Goal: Task Accomplishment & Management: Use online tool/utility

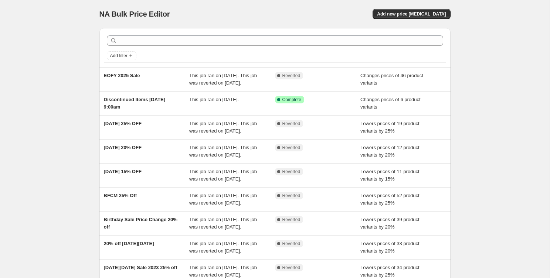
click at [428, 21] on div "NA Bulk Price Editor. This page is ready NA Bulk Price Editor Add new price [ME…" at bounding box center [274, 14] width 351 height 28
click at [426, 14] on span "Add new price change job" at bounding box center [411, 14] width 69 height 6
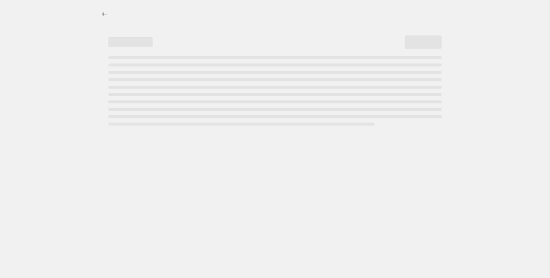
select select "percentage"
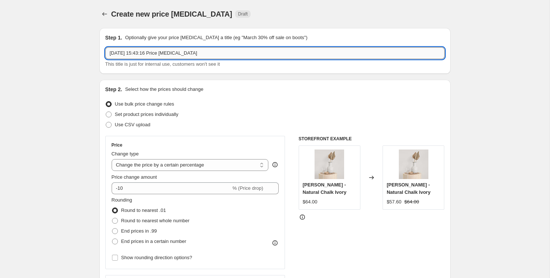
click at [245, 53] on input "7 Oct 2025, 15:43:16 Price change job" at bounding box center [274, 53] width 339 height 12
type input "Birthday Sale"
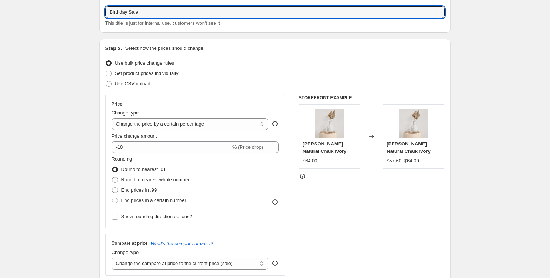
scroll to position [68, 0]
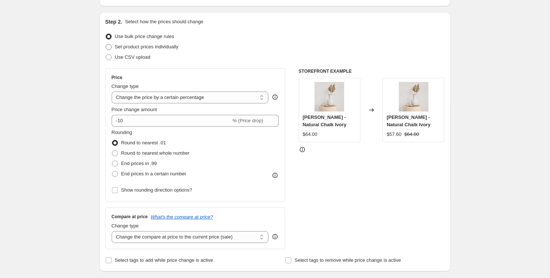
click at [176, 47] on span "Set product prices individually" at bounding box center [147, 47] width 64 height 6
click at [106, 44] on input "Set product prices individually" at bounding box center [106, 44] width 0 height 0
radio input "true"
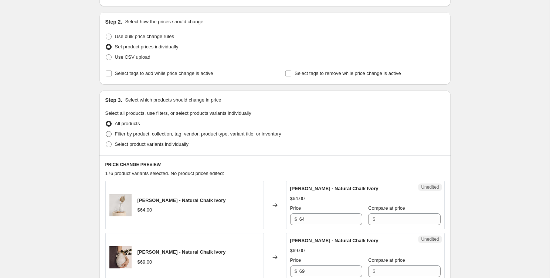
click at [195, 137] on span "Filter by product, collection, tag, vendor, product type, variant title, or inv…" at bounding box center [198, 134] width 166 height 7
click at [106, 132] on input "Filter by product, collection, tag, vendor, product type, variant title, or inv…" at bounding box center [106, 131] width 0 height 0
radio input "true"
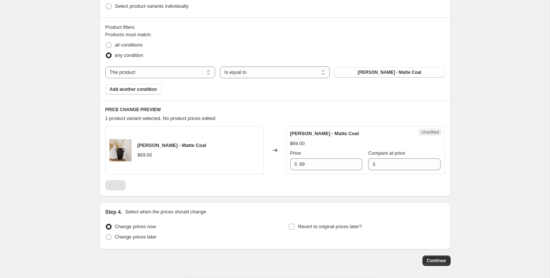
scroll to position [195, 0]
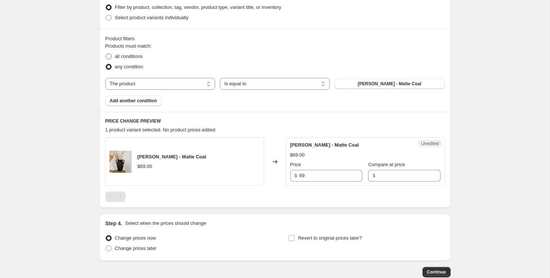
click at [143, 60] on span "all conditions" at bounding box center [129, 56] width 28 height 7
click at [106, 54] on input "all conditions" at bounding box center [106, 54] width 0 height 0
radio input "true"
click at [192, 78] on select "The product The product's collection The product's tag The product's vendor The…" at bounding box center [160, 84] width 110 height 12
select select "inventory_quantity"
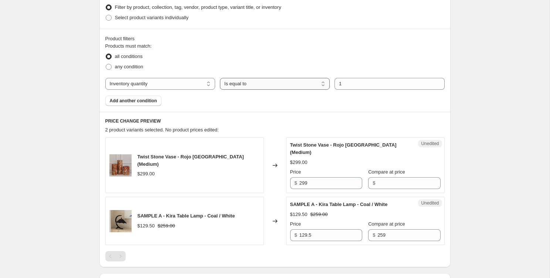
click at [309, 82] on select "Is equal to Is not equal to Is greater than Is less than" at bounding box center [275, 84] width 110 height 12
select select ">"
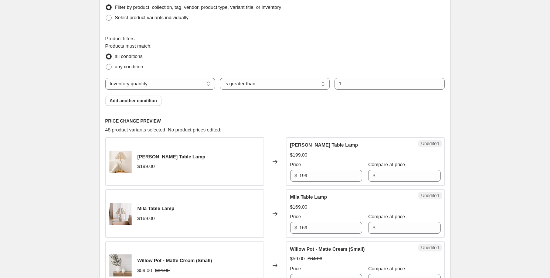
click at [305, 103] on div "Products must match: all conditions any condition The product The product's col…" at bounding box center [274, 75] width 339 height 64
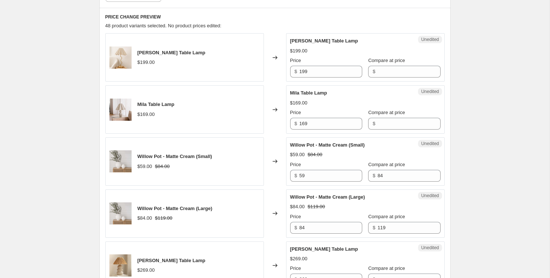
scroll to position [297, 0]
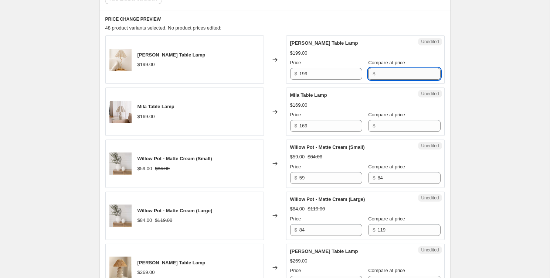
click at [378, 75] on input "Compare at price" at bounding box center [409, 74] width 63 height 12
type input "159"
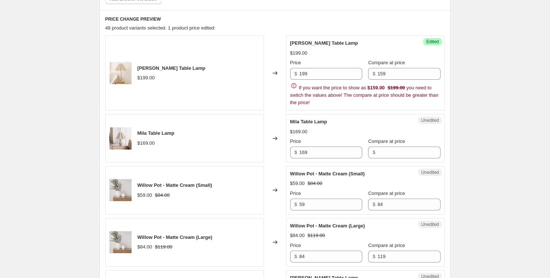
click at [331, 74] on input "199" at bounding box center [331, 74] width 63 height 12
type input "159"
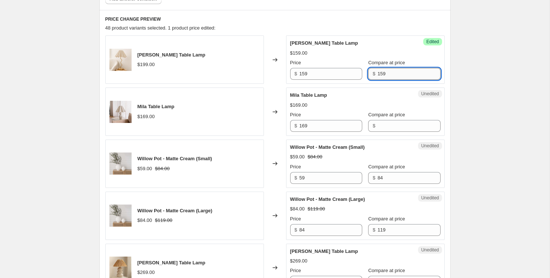
click at [386, 72] on input "159" at bounding box center [409, 74] width 63 height 12
type input "199"
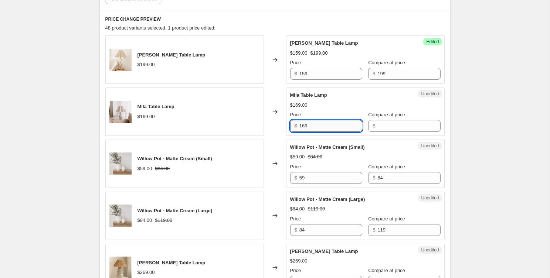
click at [320, 128] on input "169" at bounding box center [331, 126] width 63 height 12
type input "169"
click at [401, 121] on input "Compare at price" at bounding box center [409, 126] width 63 height 12
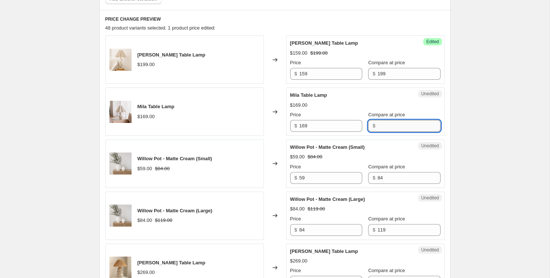
paste input "169"
type input "169"
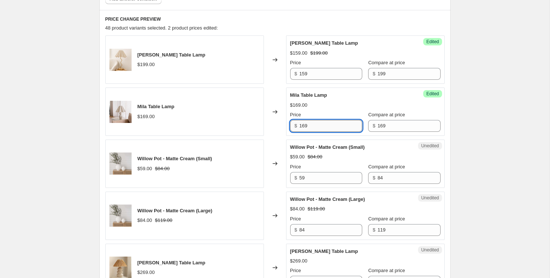
click at [333, 126] on input "169" at bounding box center [331, 126] width 63 height 12
type input "139"
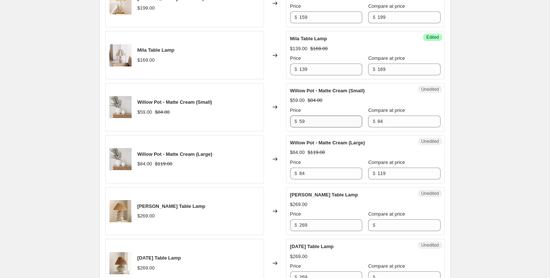
scroll to position [355, 0]
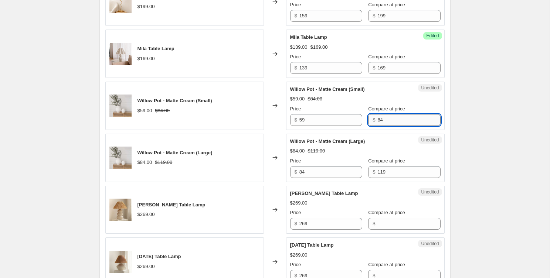
click at [380, 117] on input "84" at bounding box center [409, 120] width 63 height 12
click at [331, 120] on input "59" at bounding box center [331, 120] width 63 height 12
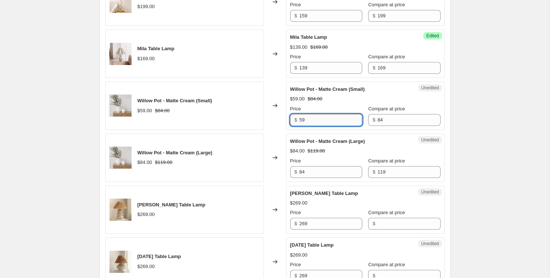
click at [331, 120] on input "59" at bounding box center [331, 120] width 63 height 12
type input "49"
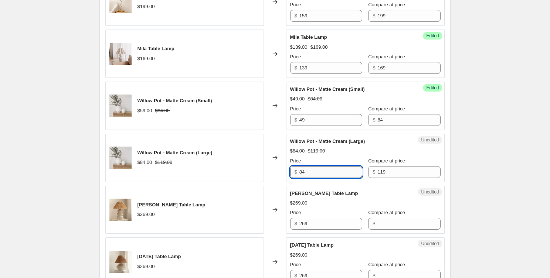
click at [338, 177] on input "84" at bounding box center [331, 172] width 63 height 12
type input "59"
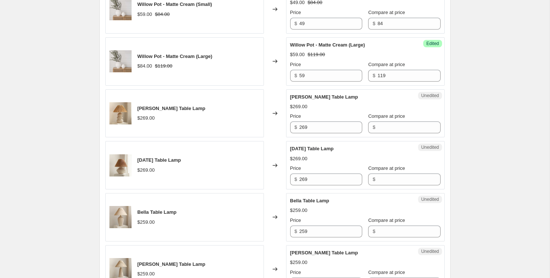
scroll to position [452, 0]
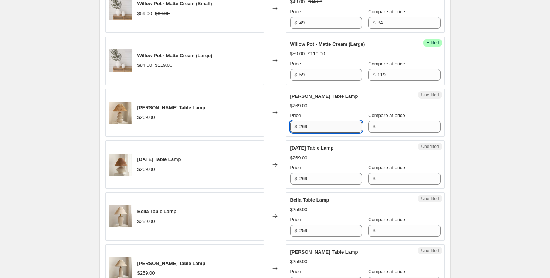
click at [314, 125] on input "269" at bounding box center [331, 127] width 63 height 12
type input "269"
click at [379, 123] on input "Compare at price" at bounding box center [409, 127] width 63 height 12
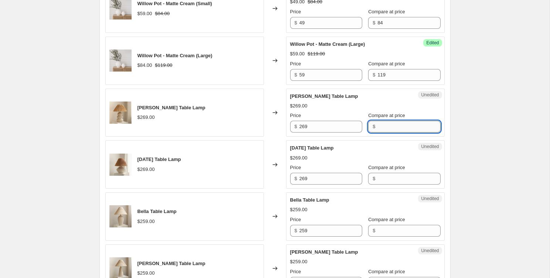
paste input "269"
type input "269"
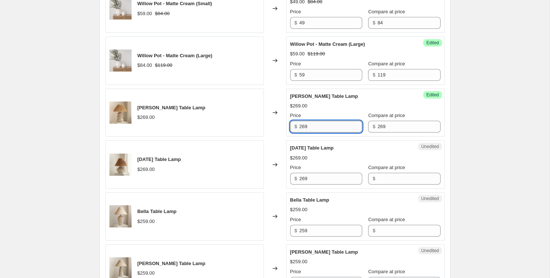
click at [317, 125] on input "269" at bounding box center [331, 127] width 63 height 12
paste input "2"
type input "229"
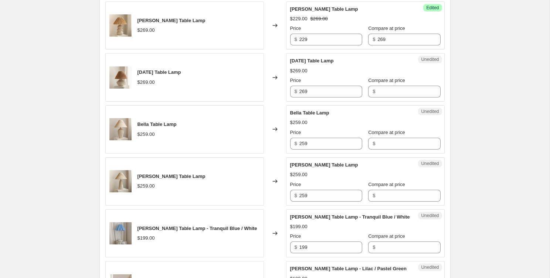
scroll to position [540, 0]
click at [330, 93] on input "269" at bounding box center [331, 91] width 63 height 12
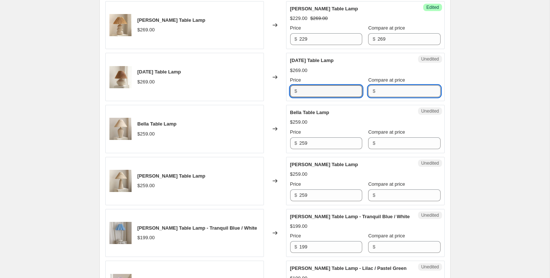
type input "269"
click at [411, 88] on input "Compare at price" at bounding box center [409, 91] width 63 height 12
paste input "269"
type input "269"
click at [315, 91] on input "269" at bounding box center [331, 91] width 63 height 12
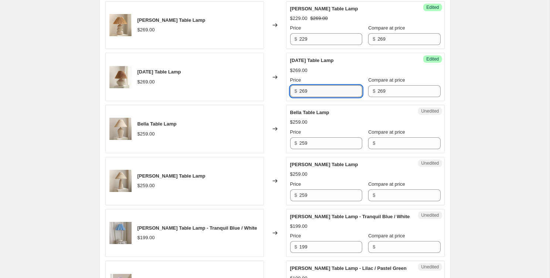
click at [315, 91] on input "269" at bounding box center [331, 91] width 63 height 12
paste input "17"
type input "179"
click at [517, 115] on div "Create new price change job. This page is ready Create new price change job Dra…" at bounding box center [275, 217] width 550 height 1514
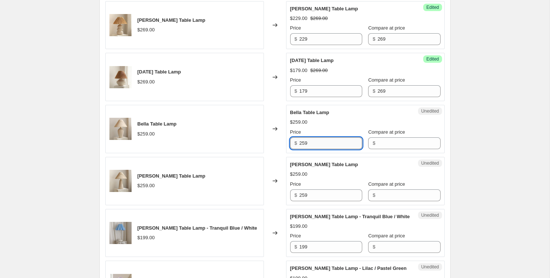
click at [310, 146] on input "259" at bounding box center [331, 144] width 63 height 12
type input "259"
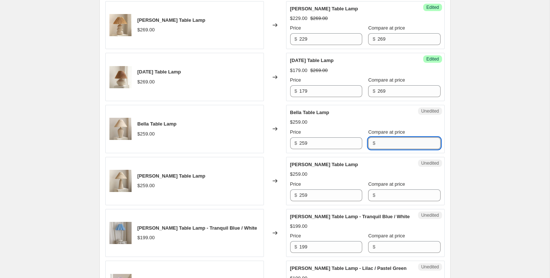
click at [382, 145] on input "Compare at price" at bounding box center [409, 144] width 63 height 12
paste input "259"
type input "259"
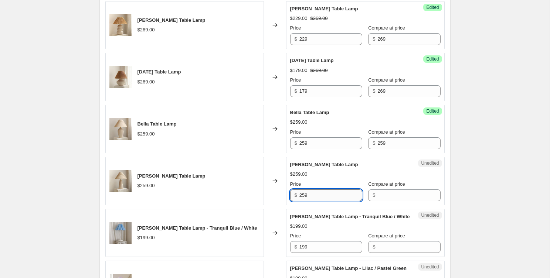
click at [327, 192] on input "259" at bounding box center [331, 196] width 63 height 12
type input "259"
click at [378, 195] on input "Compare at price" at bounding box center [409, 196] width 63 height 12
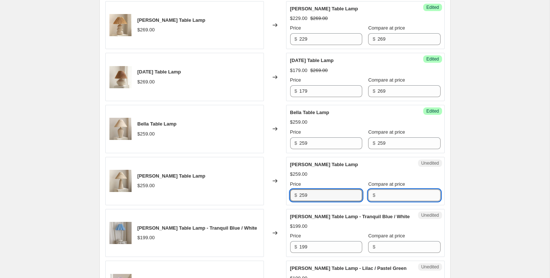
paste input "259"
type input "259"
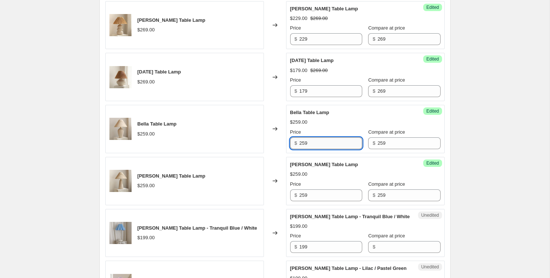
click at [335, 140] on input "259" at bounding box center [331, 144] width 63 height 12
paste input "19"
type input "199"
click at [334, 143] on input "199" at bounding box center [331, 144] width 63 height 12
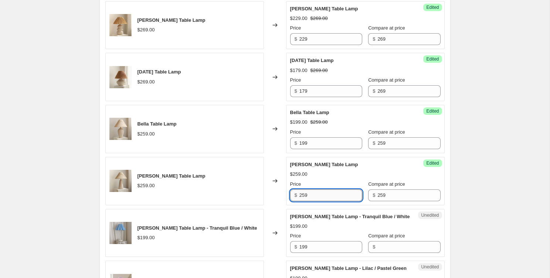
click at [318, 195] on input "259" at bounding box center [331, 196] width 63 height 12
paste input "3"
type input "239"
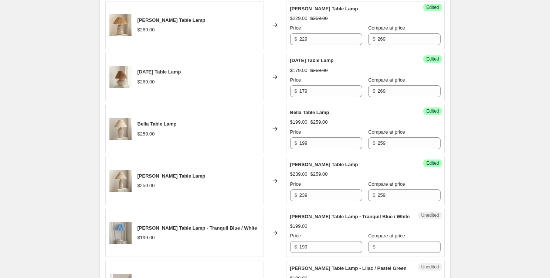
click at [434, 187] on div "Success Edited Florence Table Lamp $239.00 $259.00 Price $ 239 Compare at price…" at bounding box center [365, 181] width 159 height 48
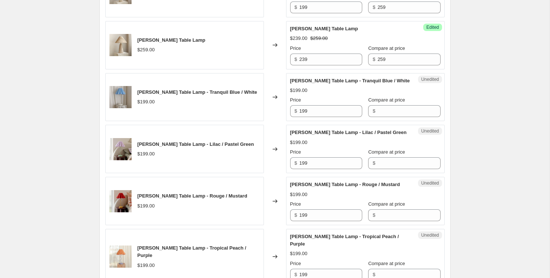
scroll to position [677, 0]
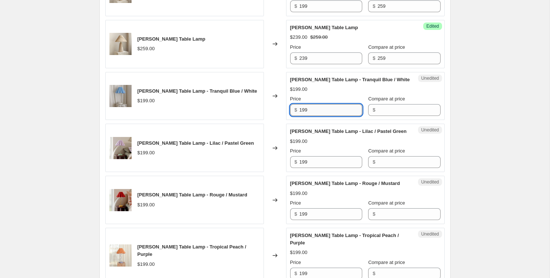
click at [308, 110] on input "199" at bounding box center [331, 110] width 63 height 12
paste input "5"
type input "159"
click at [402, 113] on input "Compare at price" at bounding box center [409, 110] width 63 height 12
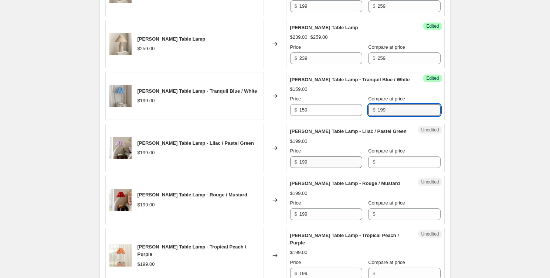
type input "199"
click at [340, 162] on input "199" at bounding box center [331, 162] width 63 height 12
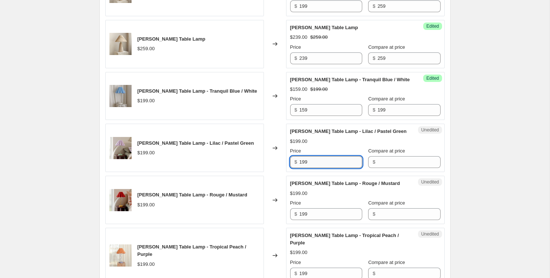
click at [340, 162] on input "199" at bounding box center [331, 162] width 63 height 12
type input "159"
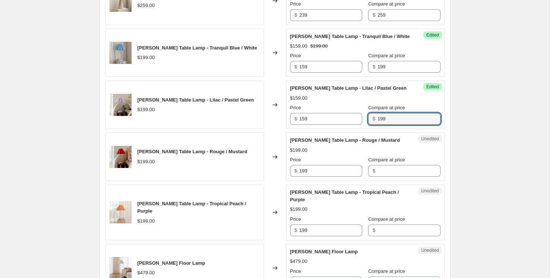
scroll to position [720, 0]
type input "199"
click at [325, 175] on input "199" at bounding box center [331, 172] width 63 height 12
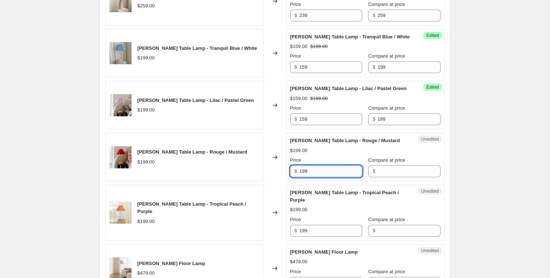
click at [325, 175] on input "199" at bounding box center [331, 172] width 63 height 12
type input "159"
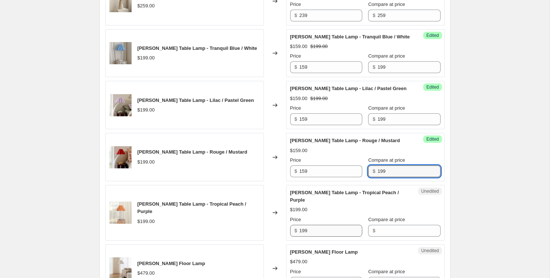
type input "199"
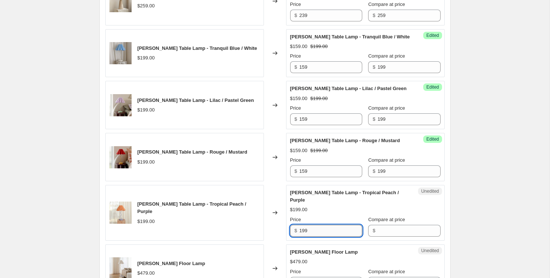
click at [327, 225] on input "199" at bounding box center [331, 231] width 63 height 12
type input "159"
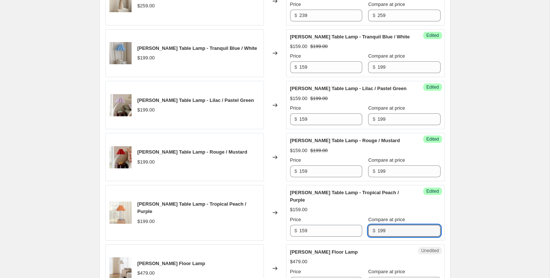
type input "199"
click at [535, 215] on div "Create new price change job. This page is ready Create new price change job Dra…" at bounding box center [275, 37] width 550 height 1514
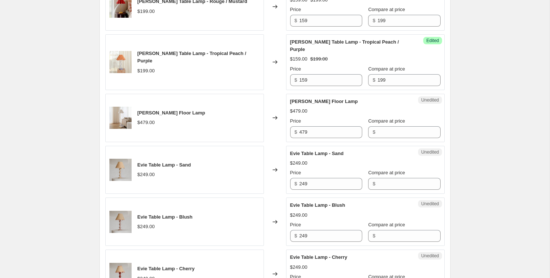
scroll to position [870, 0]
click at [315, 127] on input "479" at bounding box center [331, 133] width 63 height 12
click at [390, 127] on input "Compare at price" at bounding box center [409, 133] width 63 height 12
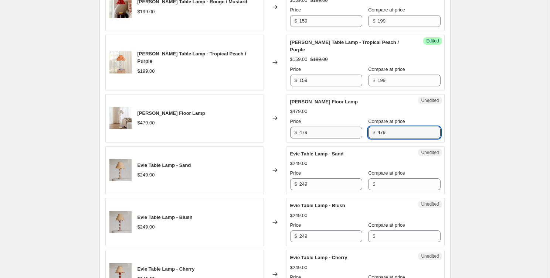
type input "479"
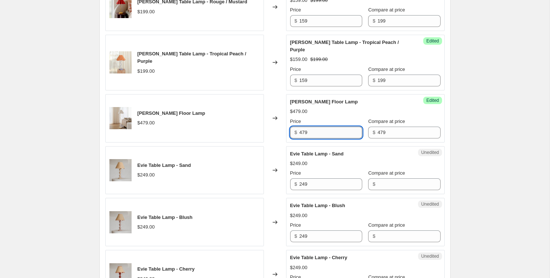
click at [320, 128] on input "479" at bounding box center [331, 133] width 63 height 12
type input "379"
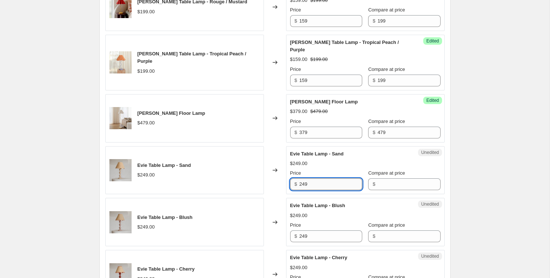
click at [320, 179] on input "249" at bounding box center [331, 185] width 63 height 12
click at [392, 179] on input "Compare at price" at bounding box center [409, 185] width 63 height 12
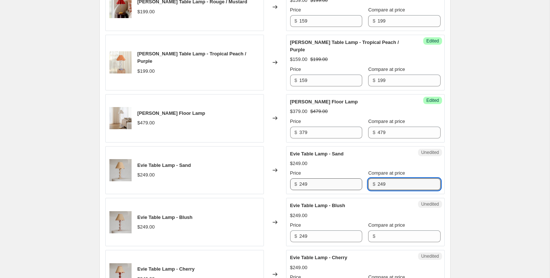
type input "249"
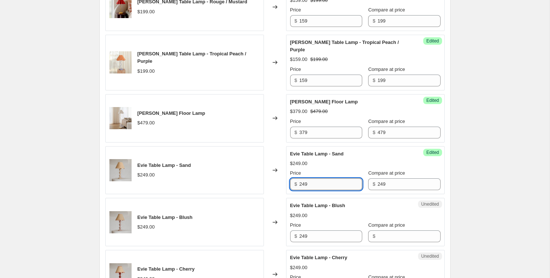
click at [334, 180] on input "249" at bounding box center [331, 185] width 63 height 12
type input "199"
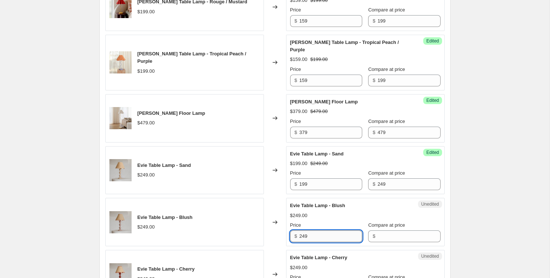
click at [325, 231] on input "249" at bounding box center [331, 237] width 63 height 12
click at [329, 231] on input "249" at bounding box center [331, 237] width 63 height 12
type input "199"
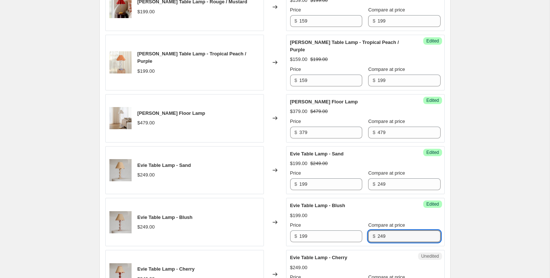
type input "249"
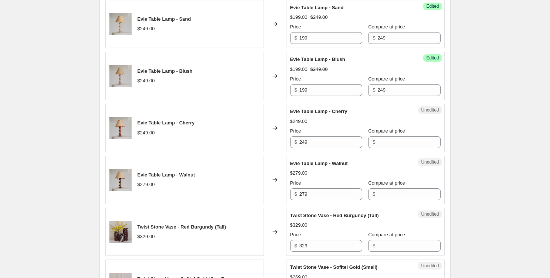
scroll to position [1019, 0]
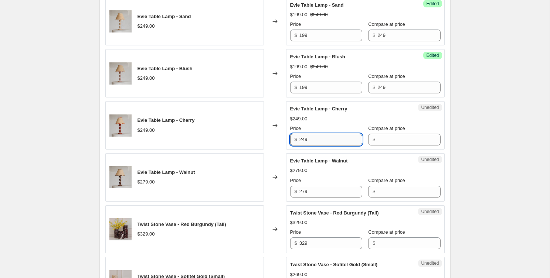
click at [331, 134] on input "249" at bounding box center [331, 140] width 63 height 12
type input "199"
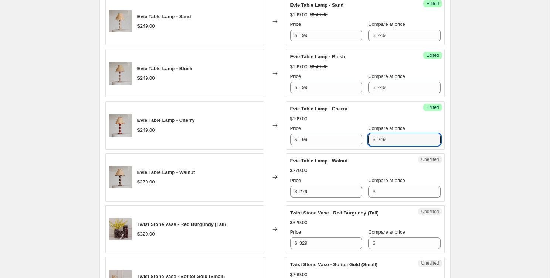
type input "249"
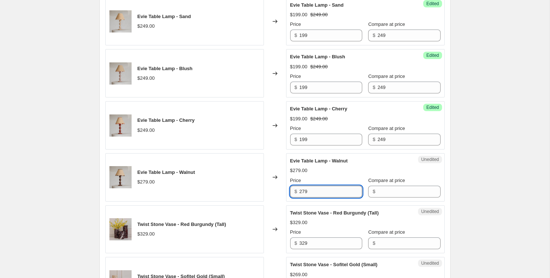
click at [320, 186] on input "279" at bounding box center [331, 192] width 63 height 12
click at [393, 187] on input "Compare at price" at bounding box center [409, 192] width 63 height 12
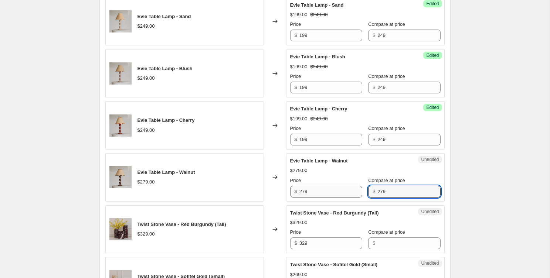
type input "279"
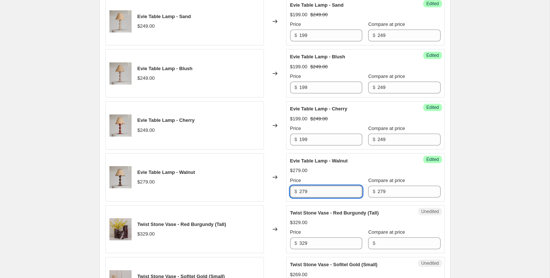
click at [324, 186] on input "279" at bounding box center [331, 192] width 63 height 12
type input "249"
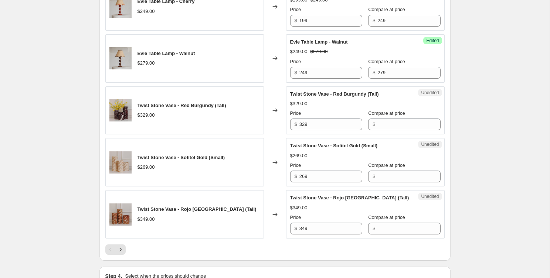
scroll to position [1139, 0]
click at [324, 223] on input "349" at bounding box center [331, 229] width 63 height 12
type input "259"
type input "2"
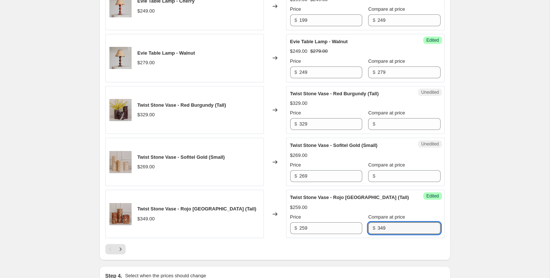
type input "349"
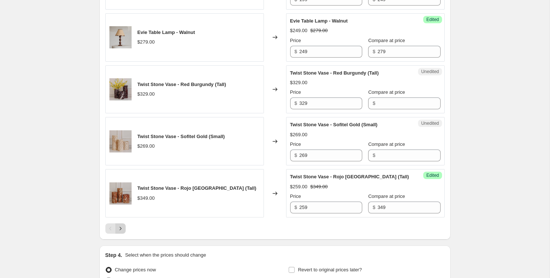
click at [122, 225] on icon "Next" at bounding box center [120, 228] width 7 height 7
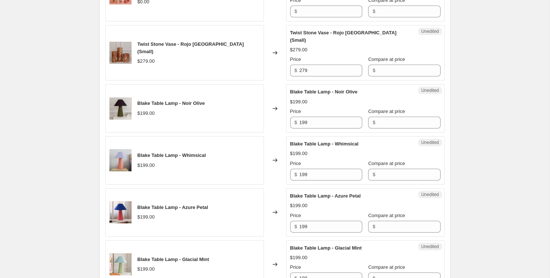
scroll to position [548, 0]
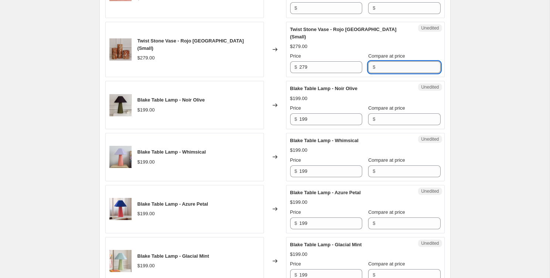
click at [399, 61] on input "Compare at price" at bounding box center [409, 67] width 63 height 12
type input "279"
click at [326, 61] on input "279" at bounding box center [331, 67] width 63 height 12
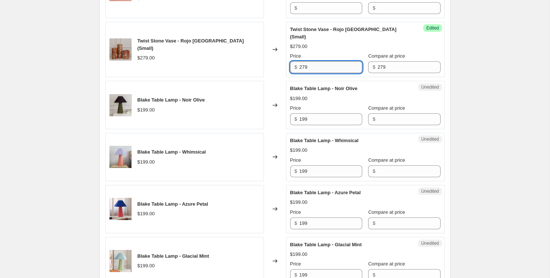
click at [326, 61] on input "279" at bounding box center [331, 67] width 63 height 12
type input "189"
click at [527, 56] on div "Create new price change job. This page is ready Create new price change job Dra…" at bounding box center [275, 223] width 550 height 1543
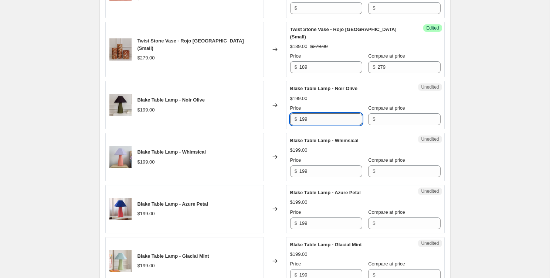
click at [322, 114] on input "199" at bounding box center [331, 120] width 63 height 12
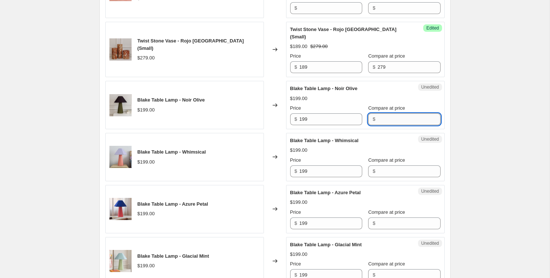
click at [382, 114] on input "Compare at price" at bounding box center [409, 120] width 63 height 12
paste input "199"
type input "199"
click at [380, 166] on input "Compare at price" at bounding box center [409, 172] width 63 height 12
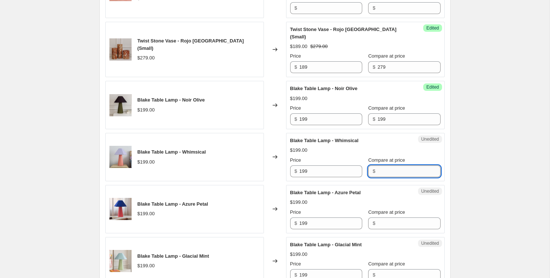
paste input "199"
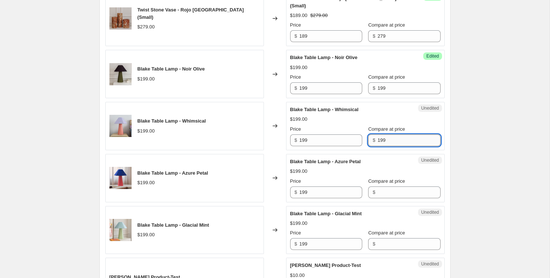
scroll to position [580, 0]
type input "199"
click at [381, 178] on span "Compare at price" at bounding box center [386, 181] width 37 height 6
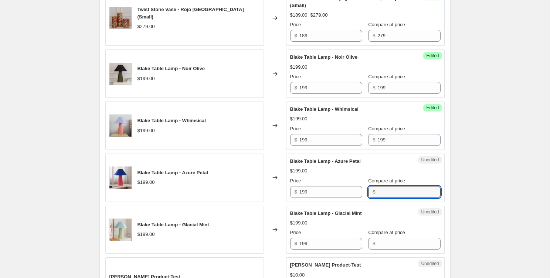
click at [381, 186] on input "Compare at price" at bounding box center [409, 192] width 63 height 12
paste input "199"
type input "199"
click at [382, 239] on input "Compare at price" at bounding box center [409, 244] width 63 height 12
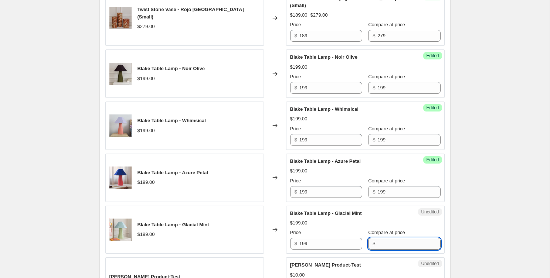
paste input "199"
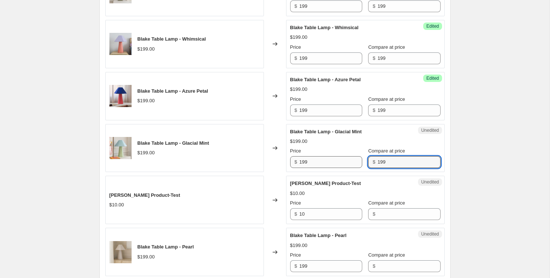
scroll to position [661, 0]
type input "199"
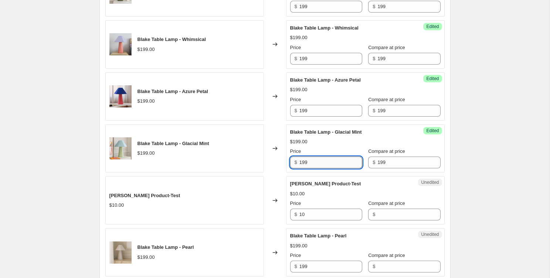
click at [332, 157] on input "199" at bounding box center [331, 163] width 63 height 12
click at [301, 157] on input "199" at bounding box center [331, 163] width 63 height 12
type input "139"
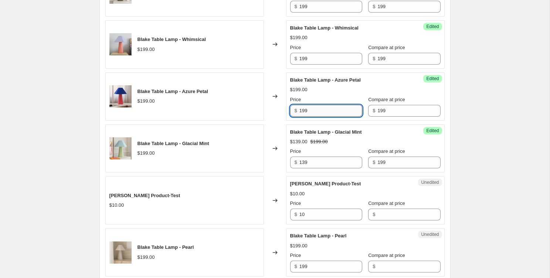
click at [314, 106] on input "199" at bounding box center [331, 111] width 63 height 12
type input "139"
click at [331, 53] on input "199" at bounding box center [331, 59] width 63 height 12
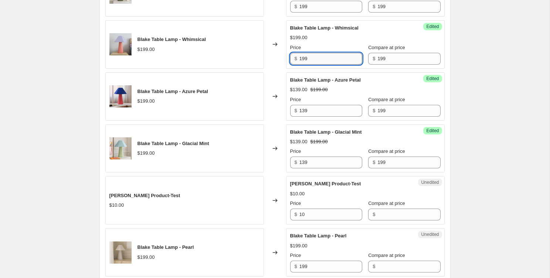
click at [331, 53] on input "199" at bounding box center [331, 59] width 63 height 12
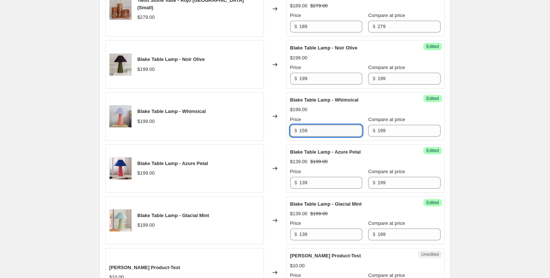
scroll to position [590, 0]
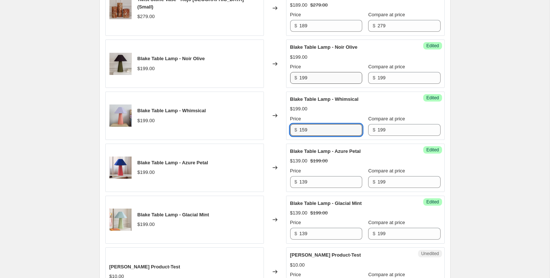
type input "159"
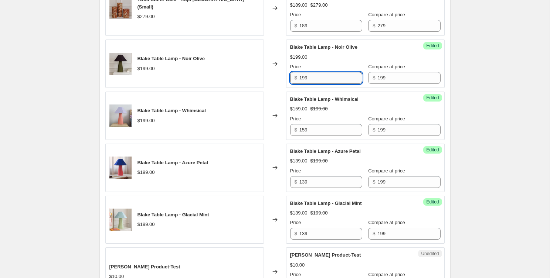
click at [308, 72] on input "199" at bounding box center [331, 78] width 63 height 12
type input "159"
click at [504, 97] on div "Create new price change job. This page is ready Create new price change job Dra…" at bounding box center [275, 181] width 550 height 1543
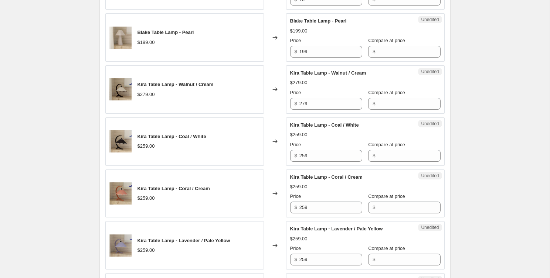
scroll to position [878, 0]
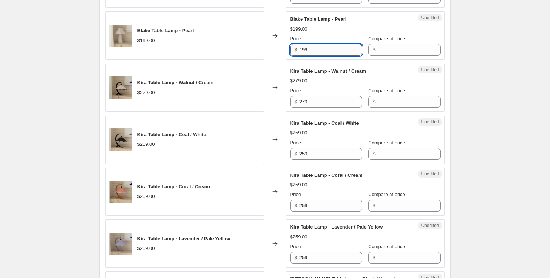
click at [322, 44] on input "199" at bounding box center [331, 50] width 63 height 12
type input "159"
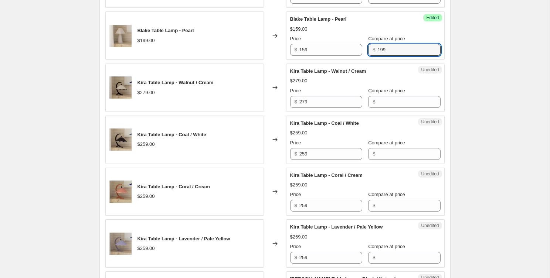
type input "199"
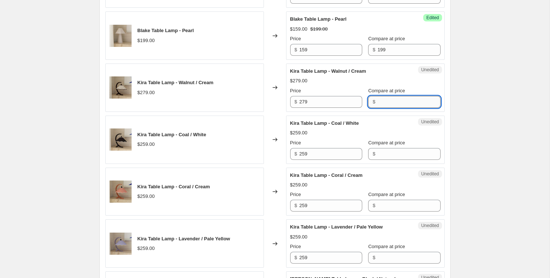
click at [390, 96] on input "Compare at price" at bounding box center [409, 102] width 63 height 12
type input "279"
click at [327, 96] on input "279" at bounding box center [331, 102] width 63 height 12
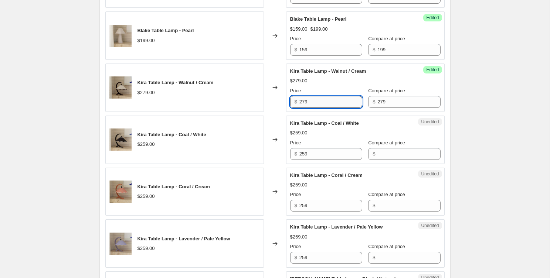
click at [327, 96] on input "279" at bounding box center [331, 102] width 63 height 12
type input "219"
click at [359, 121] on span "Kira Table Lamp - Coal / White" at bounding box center [324, 124] width 69 height 6
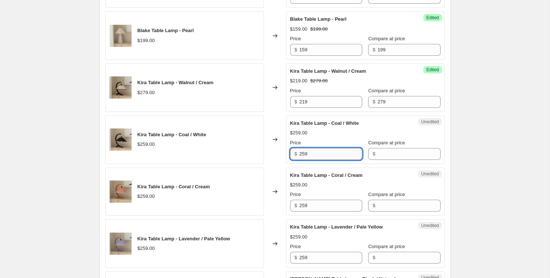
click at [320, 152] on input "259" at bounding box center [331, 154] width 63 height 12
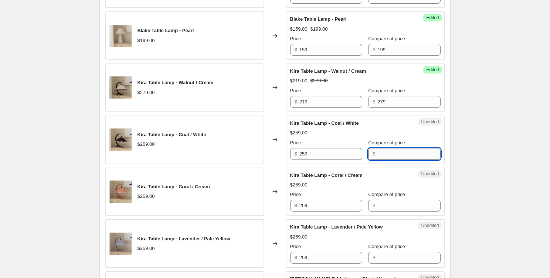
click at [386, 148] on input "Compare at price" at bounding box center [409, 154] width 63 height 12
paste input "259"
type input "259"
click at [383, 200] on input "Compare at price" at bounding box center [409, 206] width 63 height 12
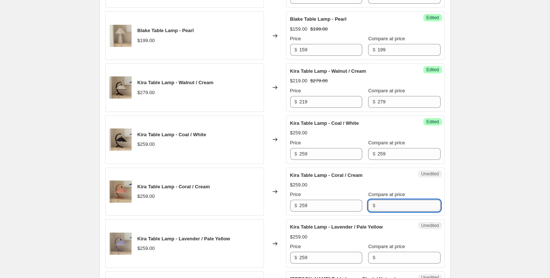
paste input "259"
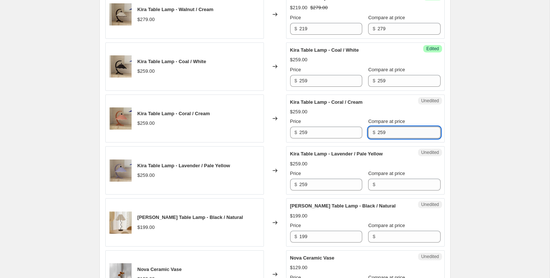
scroll to position [950, 0]
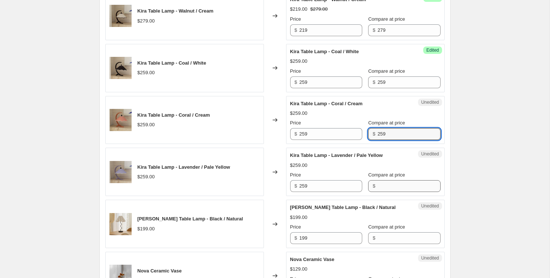
type input "259"
click at [380, 182] on input "Compare at price" at bounding box center [409, 186] width 63 height 12
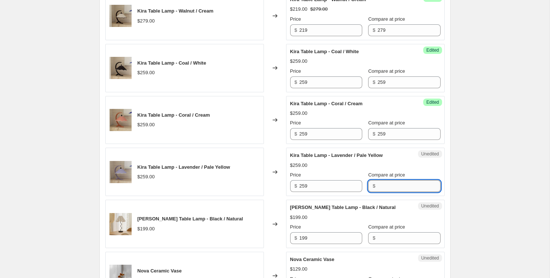
paste input "259"
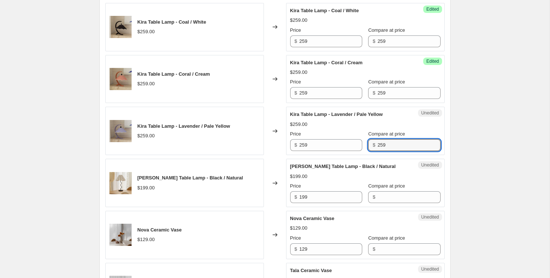
scroll to position [991, 0]
type input "259"
click at [368, 192] on div "$" at bounding box center [404, 198] width 72 height 12
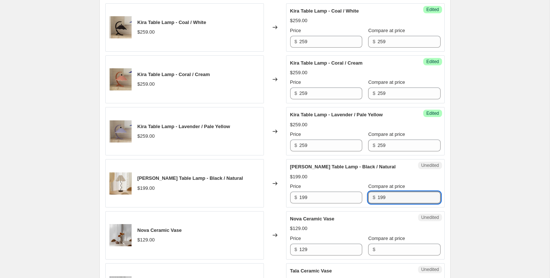
type input "199"
click at [403, 183] on div "Compare at price" at bounding box center [404, 186] width 72 height 7
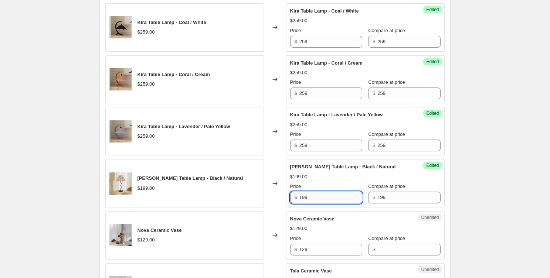
click at [324, 192] on input "199" at bounding box center [331, 198] width 63 height 12
type input "159"
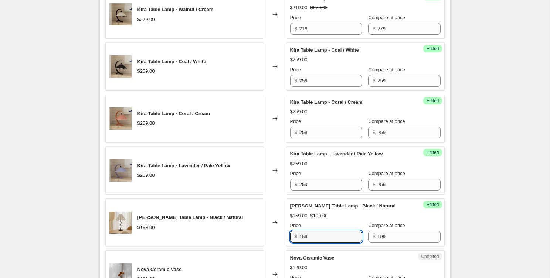
scroll to position [951, 0]
click at [323, 179] on input "259" at bounding box center [331, 185] width 63 height 12
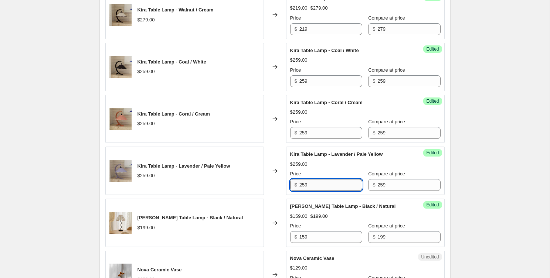
click at [323, 179] on input "259" at bounding box center [331, 185] width 63 height 12
drag, startPoint x: 323, startPoint y: 173, endPoint x: 323, endPoint y: 167, distance: 6.7
click at [323, 172] on div "Price $ 169" at bounding box center [326, 180] width 72 height 21
type input "169"
click at [324, 127] on input "259" at bounding box center [331, 133] width 63 height 12
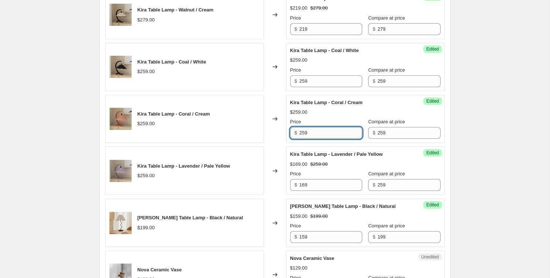
click at [324, 127] on input "259" at bounding box center [331, 133] width 63 height 12
click at [324, 127] on input "169" at bounding box center [331, 133] width 63 height 12
type input "169"
click at [325, 75] on input "259" at bounding box center [331, 81] width 63 height 12
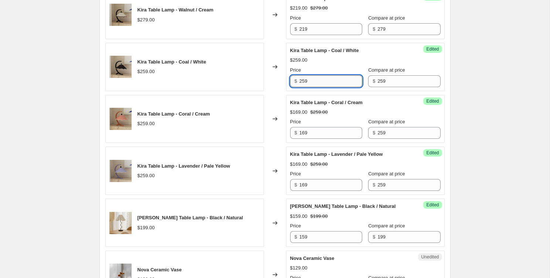
click at [325, 75] on input "259" at bounding box center [331, 81] width 63 height 12
type input "169"
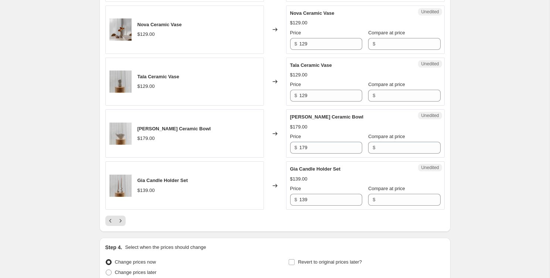
scroll to position [1195, 0]
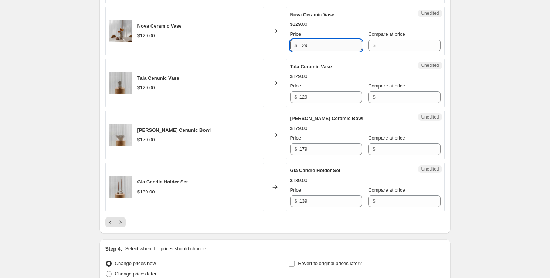
click at [321, 40] on input "129" at bounding box center [331, 46] width 63 height 12
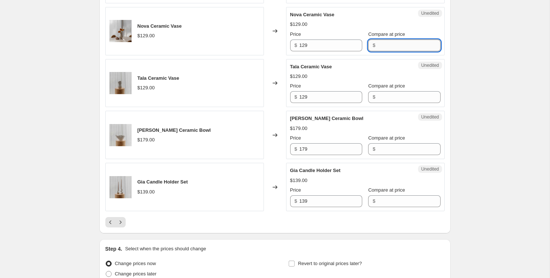
click at [387, 40] on input "Compare at price" at bounding box center [409, 46] width 63 height 12
paste input "129"
type input "129"
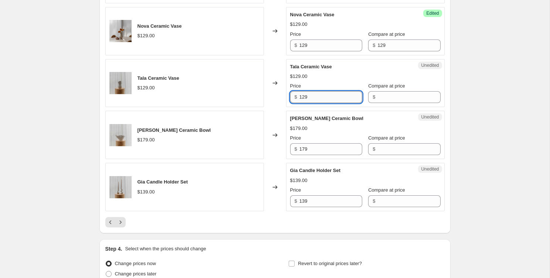
click at [345, 91] on input "129" at bounding box center [331, 97] width 63 height 12
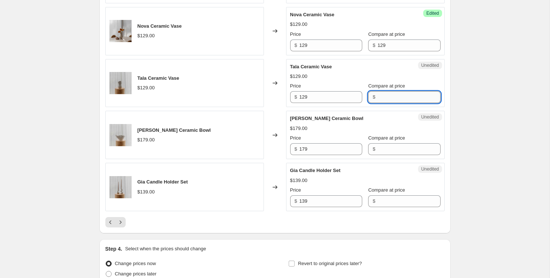
click at [380, 92] on input "Compare at price" at bounding box center [409, 97] width 63 height 12
paste input "129"
type input "129"
click at [379, 143] on input "Compare at price" at bounding box center [409, 149] width 63 height 12
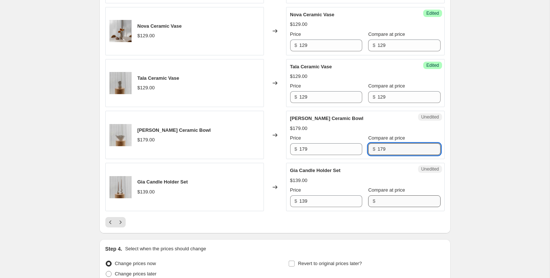
type input "179"
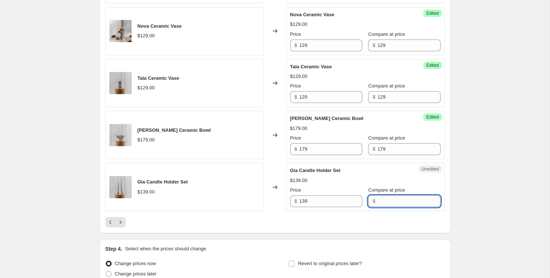
click at [378, 196] on input "Compare at price" at bounding box center [409, 202] width 63 height 12
type input "139"
click at [331, 40] on input "129" at bounding box center [331, 46] width 63 height 12
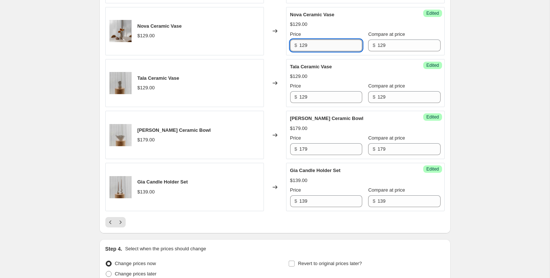
click at [331, 40] on input "129" at bounding box center [331, 46] width 63 height 12
type input "79"
click at [343, 91] on input "129" at bounding box center [331, 97] width 63 height 12
click at [313, 97] on div "Success Edited Tala Ceramic Vase $129.00 Price $ 129 Compare at price $ 129" at bounding box center [365, 83] width 159 height 48
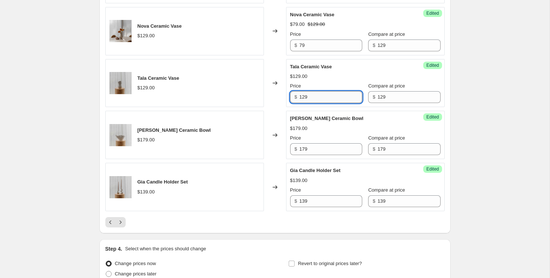
click at [312, 91] on input "129" at bounding box center [331, 97] width 63 height 12
type input "79"
click at [310, 145] on input "179" at bounding box center [331, 149] width 63 height 12
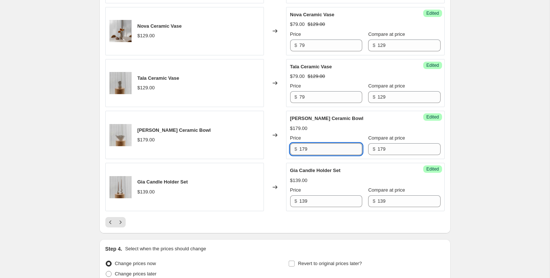
click at [310, 145] on input "179" at bounding box center [331, 149] width 63 height 12
type input "129"
click at [324, 196] on input "139" at bounding box center [331, 202] width 63 height 12
type input "89"
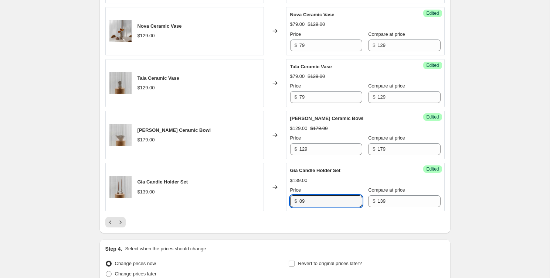
click at [246, 217] on div at bounding box center [274, 222] width 339 height 10
click at [124, 219] on icon "Next" at bounding box center [120, 222] width 7 height 7
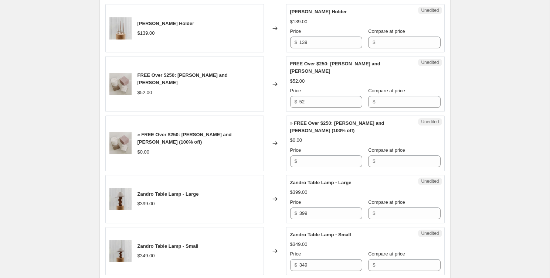
scroll to position [328, 0]
click at [322, 40] on input "139" at bounding box center [331, 42] width 63 height 12
type input "99"
type input "139"
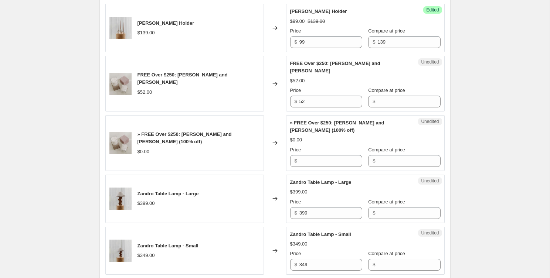
click at [495, 133] on div "Create new price change job. This page is ready Create new price change job Dra…" at bounding box center [275, 120] width 550 height 897
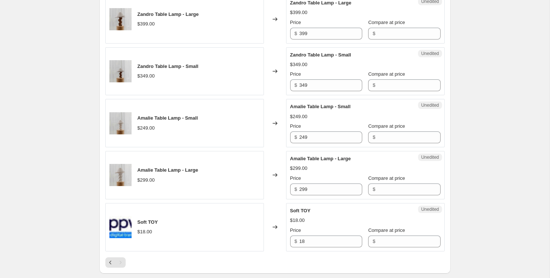
scroll to position [509, 0]
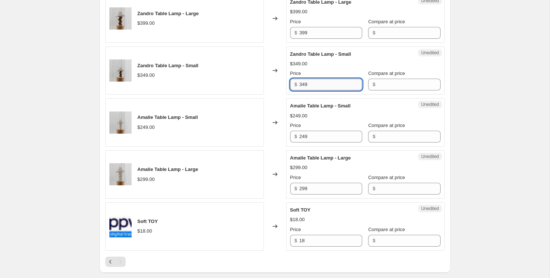
click at [322, 88] on input "349" at bounding box center [331, 85] width 63 height 12
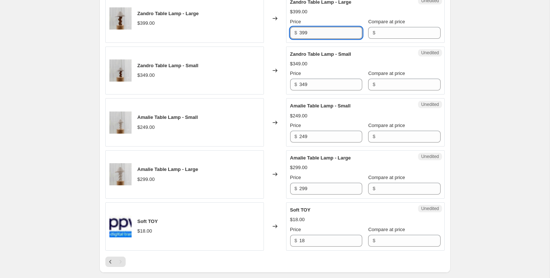
click at [310, 31] on input "399" at bounding box center [331, 33] width 63 height 12
type input "349"
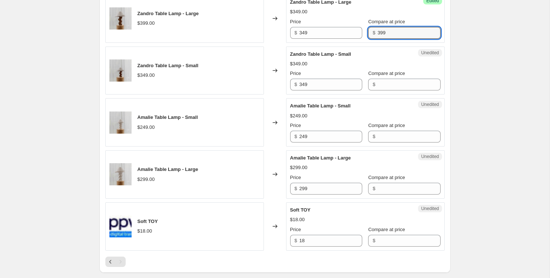
type input "399"
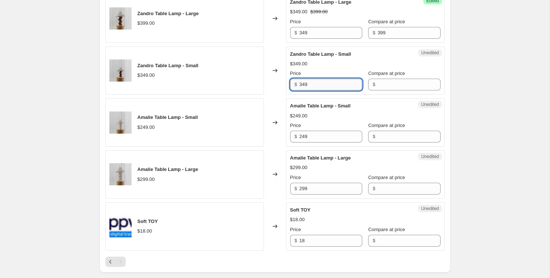
click at [319, 86] on input "349" at bounding box center [331, 85] width 63 height 12
type input "299"
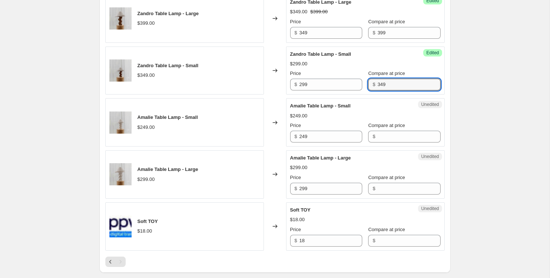
type input "349"
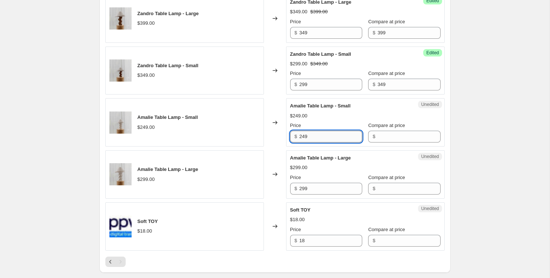
click at [325, 139] on input "249" at bounding box center [331, 137] width 63 height 12
type input "249"
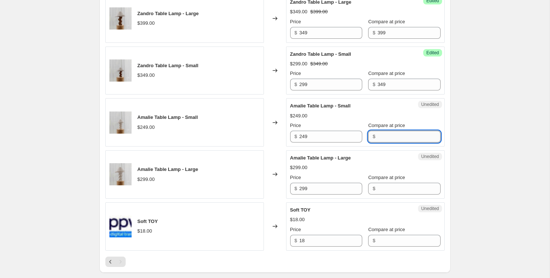
click at [378, 141] on input "Compare at price" at bounding box center [409, 137] width 63 height 12
paste input "249"
type input "249"
click at [331, 193] on input "299" at bounding box center [331, 189] width 63 height 12
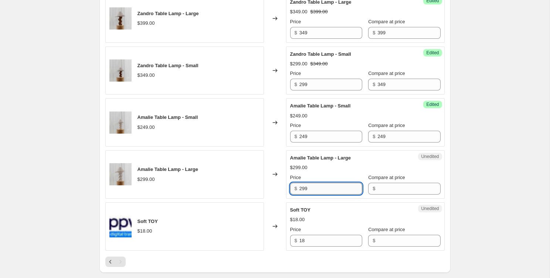
click at [331, 193] on input "299" at bounding box center [331, 189] width 63 height 12
type input "299"
click at [381, 191] on input "Compare at price" at bounding box center [409, 189] width 63 height 12
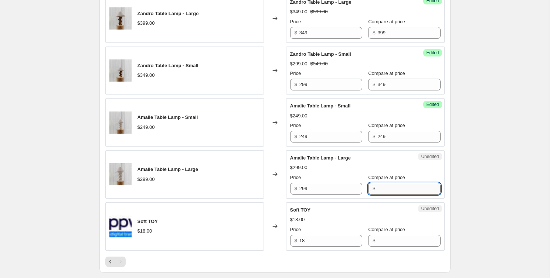
paste input "299"
type input "299"
click at [340, 190] on input "299" at bounding box center [331, 189] width 63 height 12
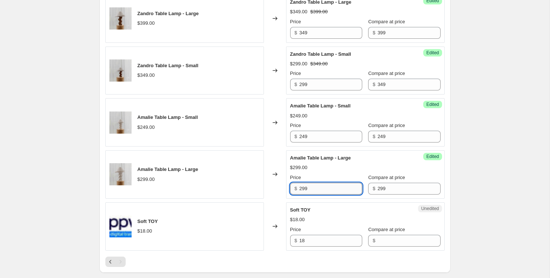
click at [340, 190] on input "299" at bounding box center [331, 189] width 63 height 12
type input "229"
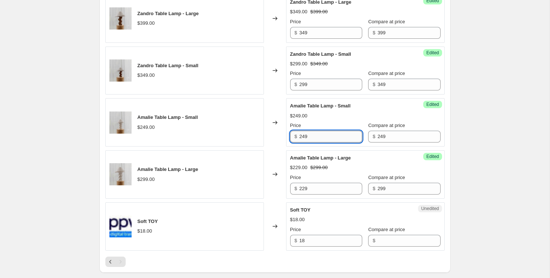
click at [317, 138] on input "249" at bounding box center [331, 137] width 63 height 12
type input "199"
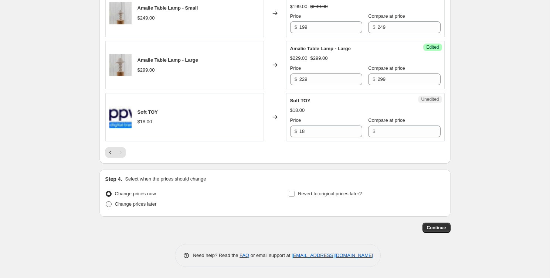
click at [149, 207] on span "Change prices later" at bounding box center [136, 204] width 42 height 7
click at [106, 202] on input "Change prices later" at bounding box center [106, 202] width 0 height 0
radio input "true"
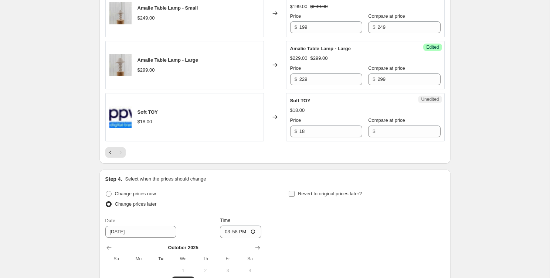
click at [312, 195] on span "Revert to original prices later?" at bounding box center [330, 194] width 64 height 6
click at [295, 195] on input "Revert to original prices later?" at bounding box center [292, 194] width 6 height 6
checkbox input "true"
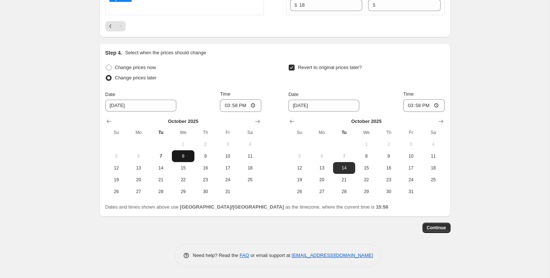
click at [184, 157] on span "8" at bounding box center [183, 156] width 16 height 6
click at [226, 106] on input "15:58" at bounding box center [240, 105] width 41 height 13
click at [242, 107] on input "12:01" at bounding box center [240, 105] width 41 height 13
type input "00:01"
click at [264, 85] on div "Change prices now Change prices later Date 10/8/2025 Time 00:01 October 2025 Su…" at bounding box center [274, 129] width 339 height 135
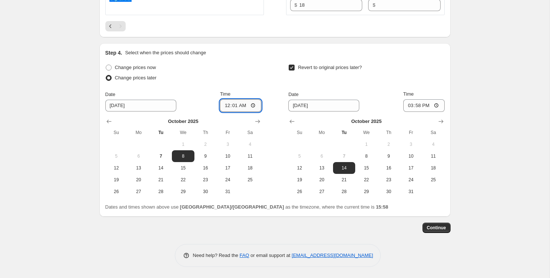
click at [225, 108] on input "00:01" at bounding box center [240, 105] width 41 height 13
click at [298, 108] on input "10/14/2025" at bounding box center [323, 106] width 71 height 12
click at [295, 173] on button "12" at bounding box center [299, 168] width 22 height 12
type input "10/12/2025"
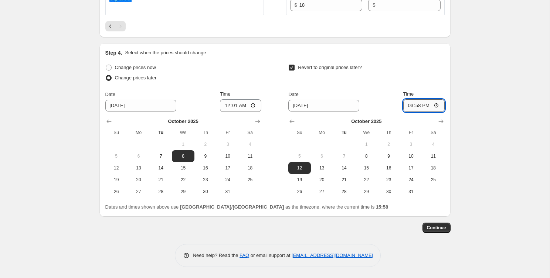
click at [409, 105] on input "15:58" at bounding box center [423, 105] width 41 height 13
type input "23:59"
click at [408, 103] on input "23:59" at bounding box center [423, 105] width 41 height 13
click at [325, 168] on span "13" at bounding box center [322, 168] width 16 height 6
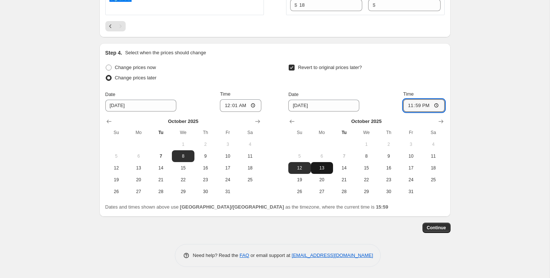
type input "10/13/2025"
click at [409, 106] on input "23:59" at bounding box center [423, 105] width 41 height 13
type input "00:01"
click at [430, 229] on span "Continue" at bounding box center [436, 228] width 19 height 6
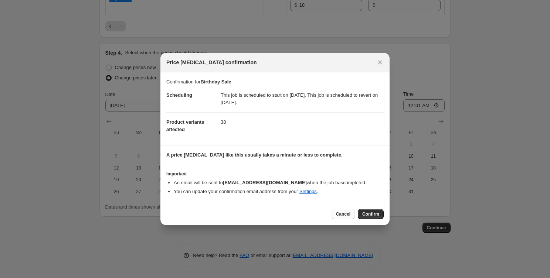
click at [344, 216] on span "Cancel" at bounding box center [343, 215] width 14 height 6
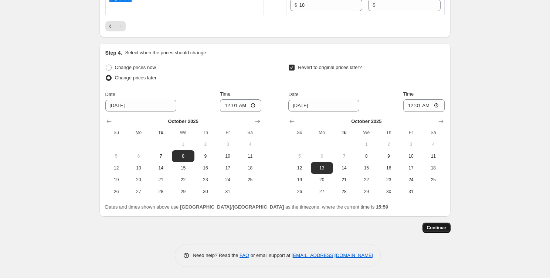
click at [439, 232] on button "Continue" at bounding box center [437, 228] width 28 height 10
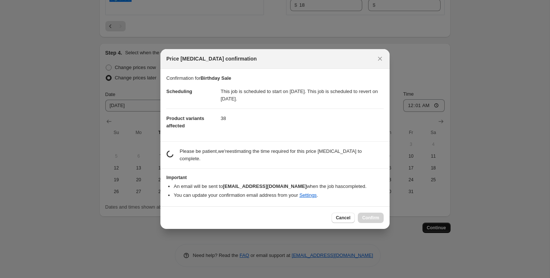
scroll to position [0, 0]
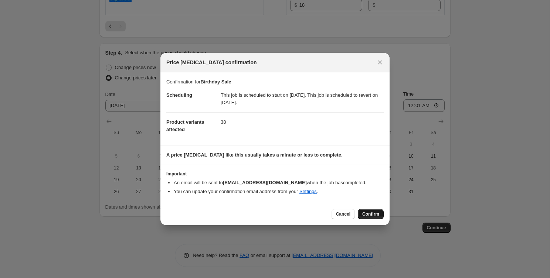
click at [363, 212] on span "Confirm" at bounding box center [370, 215] width 17 height 6
type input "Birthday Sale"
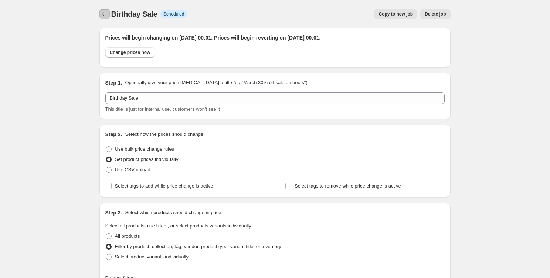
click at [102, 13] on icon "Price change jobs" at bounding box center [104, 13] width 7 height 7
